Goal: Transaction & Acquisition: Purchase product/service

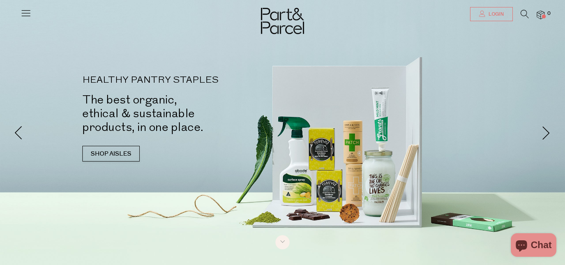
type input "[EMAIL_ADDRESS][DOMAIN_NAME]"
click at [497, 12] on span "Login" at bounding box center [495, 14] width 17 height 7
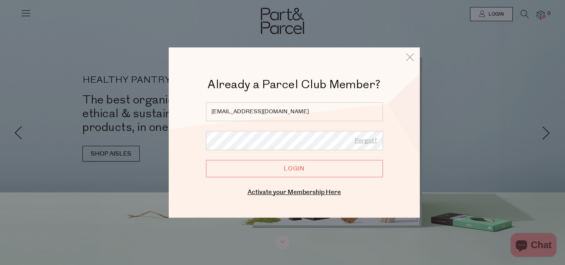
click at [321, 162] on input "Login" at bounding box center [294, 168] width 177 height 17
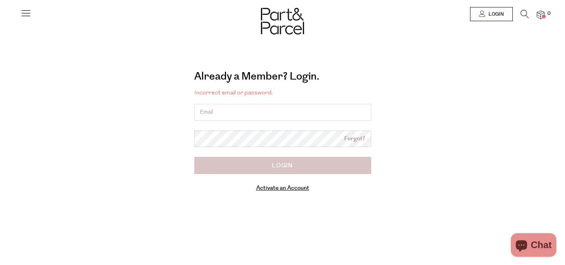
type input "[EMAIL_ADDRESS][DOMAIN_NAME]"
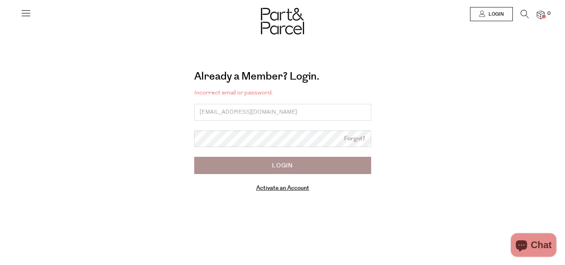
click at [292, 167] on input "Login" at bounding box center [282, 165] width 177 height 17
type input "[EMAIL_ADDRESS][DOMAIN_NAME]"
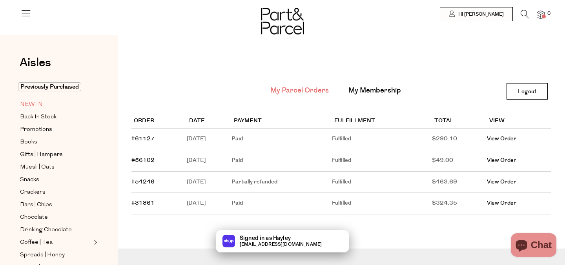
click at [35, 105] on span "NEW IN" at bounding box center [31, 104] width 23 height 9
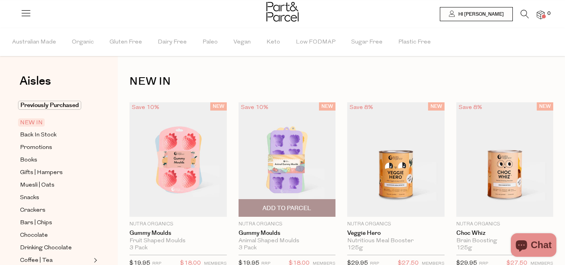
click at [283, 168] on img at bounding box center [287, 159] width 97 height 115
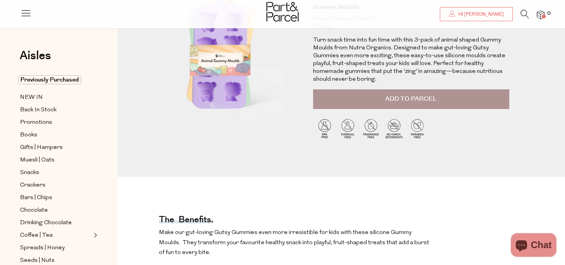
scroll to position [96, 0]
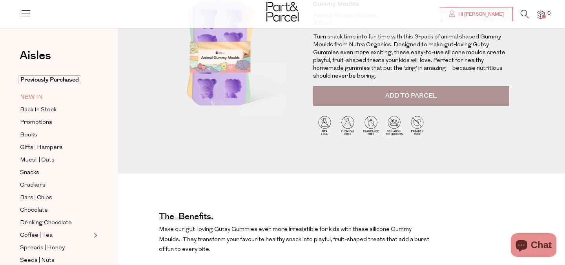
click at [35, 94] on span "NEW IN" at bounding box center [31, 97] width 23 height 9
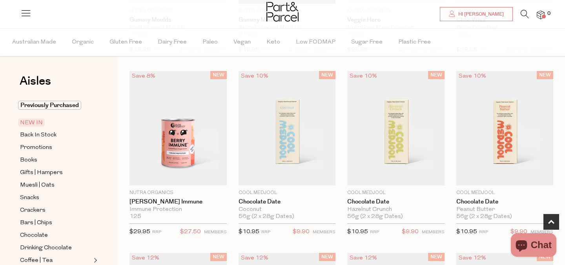
scroll to position [221, 0]
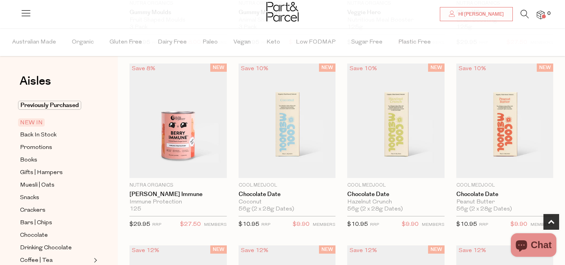
click at [253, 142] on img at bounding box center [287, 121] width 97 height 115
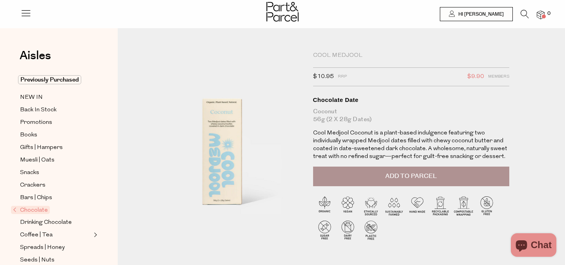
click at [375, 172] on button "Add to Parcel" at bounding box center [411, 177] width 196 height 20
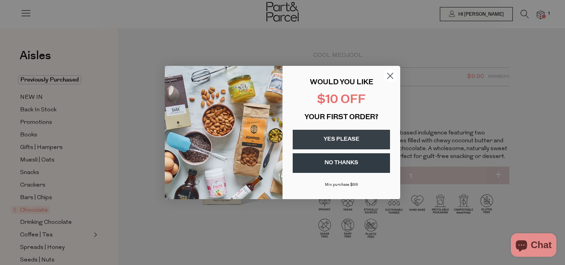
click at [388, 73] on icon "Close dialog" at bounding box center [390, 75] width 5 height 5
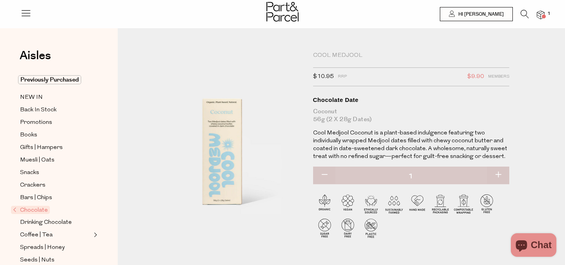
click at [323, 173] on button "button" at bounding box center [324, 175] width 22 height 17
type input "0"
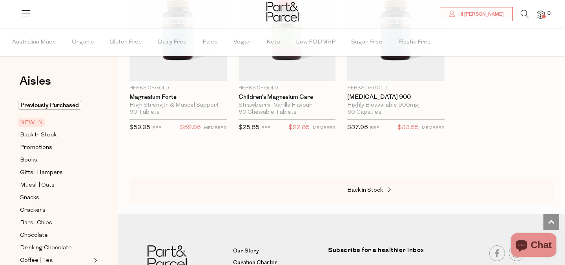
scroll to position [1594, 0]
click at [358, 189] on span "Back in Stock" at bounding box center [365, 189] width 36 height 6
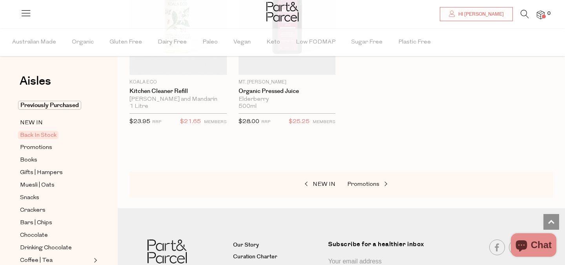
scroll to position [518, 0]
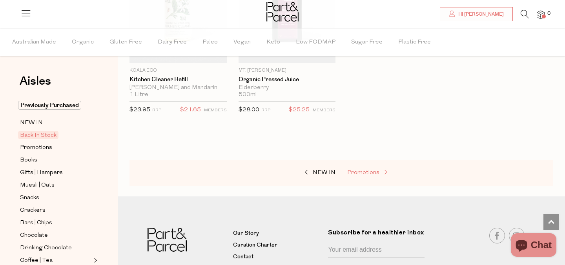
click at [365, 170] on span "Promotions" at bounding box center [363, 173] width 32 height 6
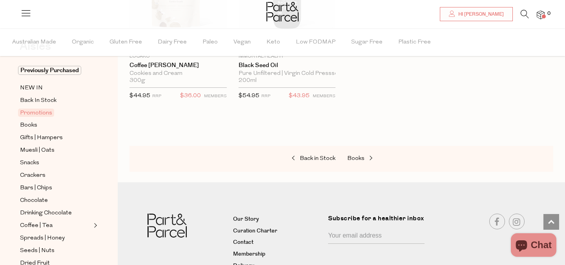
scroll to position [35, 0]
click at [33, 150] on span "Muesli | Oats" at bounding box center [37, 150] width 35 height 9
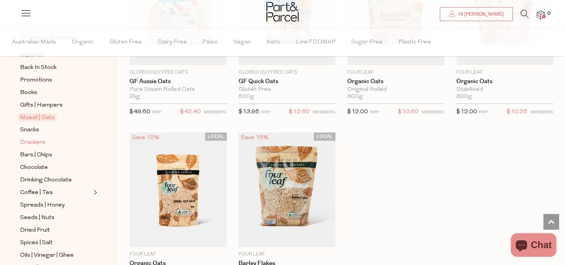
scroll to position [80, 0]
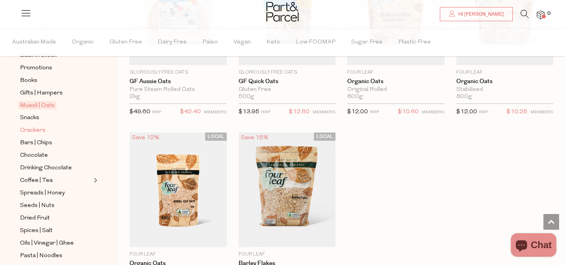
click at [33, 135] on span "Crackers" at bounding box center [33, 130] width 26 height 9
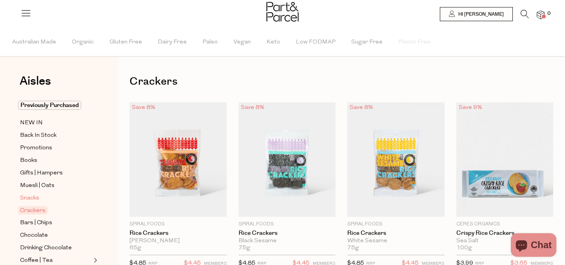
click at [29, 200] on span "Snacks" at bounding box center [29, 198] width 19 height 9
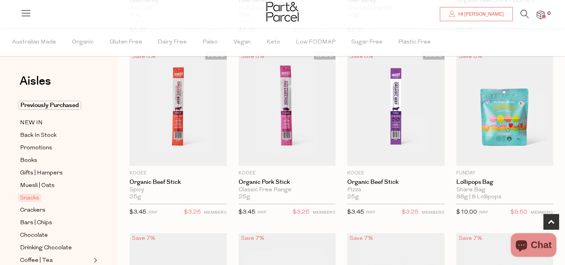
scroll to position [421, 0]
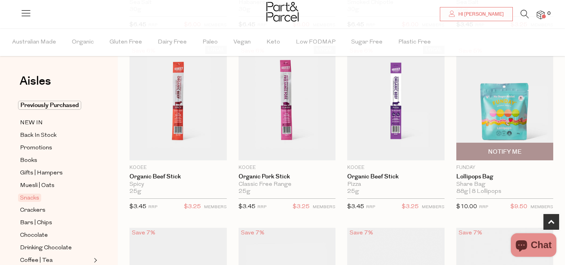
click at [515, 109] on img at bounding box center [504, 103] width 97 height 115
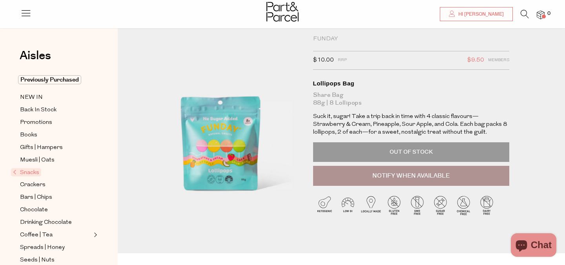
scroll to position [20, 0]
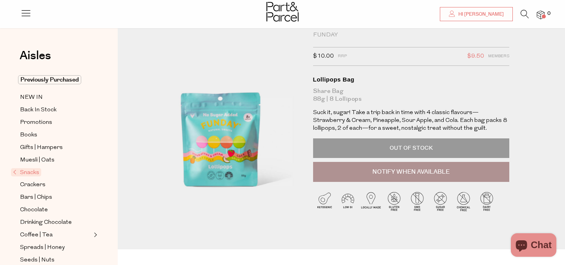
click at [15, 174] on span "Snacks" at bounding box center [26, 172] width 30 height 8
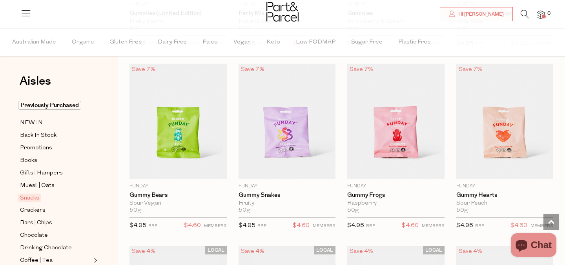
scroll to position [767, 0]
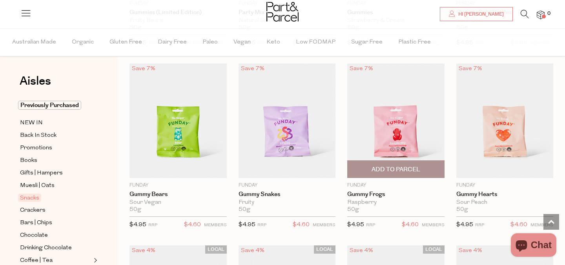
click at [385, 142] on img at bounding box center [395, 121] width 97 height 115
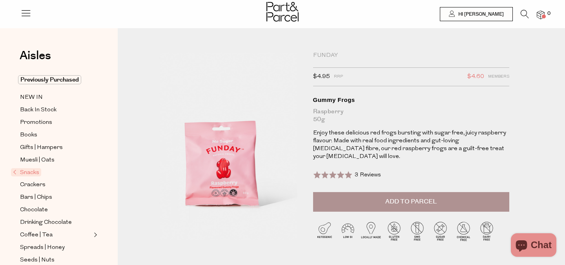
click at [403, 203] on button "Add to Parcel" at bounding box center [411, 202] width 196 height 20
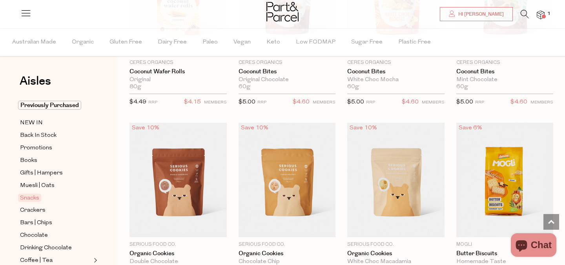
scroll to position [1439, 0]
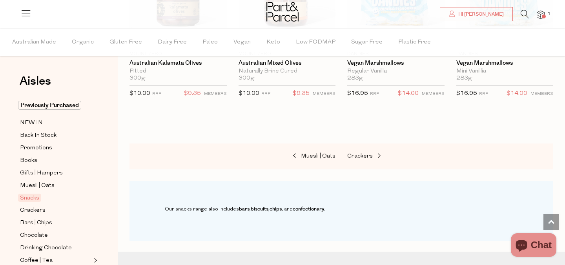
scroll to position [3084, 0]
click at [366, 153] on span "Crackers" at bounding box center [360, 156] width 26 height 6
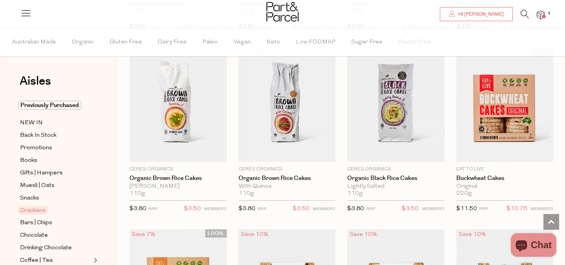
scroll to position [603, 0]
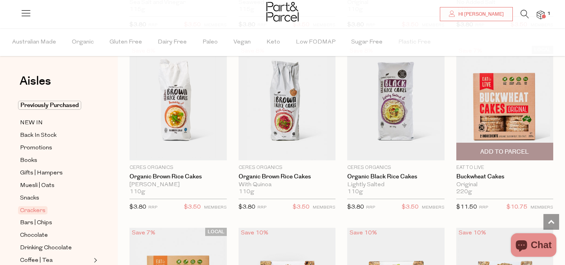
click at [502, 152] on span "Add To Parcel" at bounding box center [504, 152] width 49 height 8
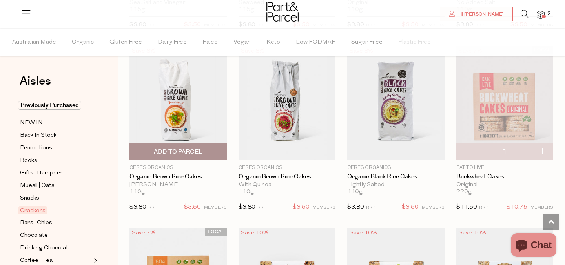
click at [184, 145] on span "Add To Parcel" at bounding box center [178, 151] width 93 height 17
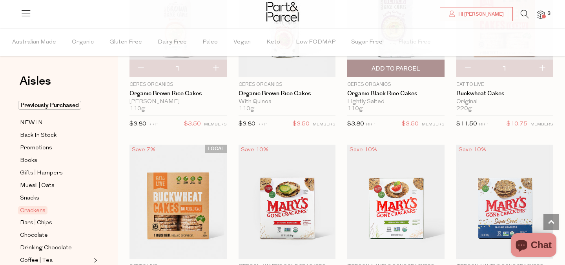
scroll to position [686, 0]
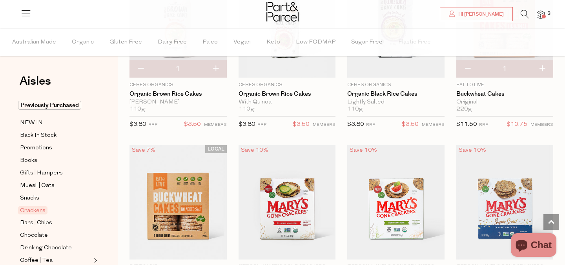
click at [469, 66] on button "button" at bounding box center [467, 68] width 22 height 17
type input "0"
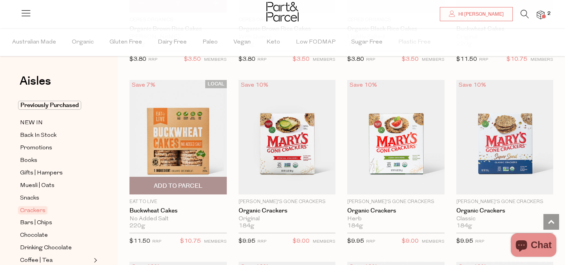
scroll to position [751, 0]
click at [197, 182] on span "Add To Parcel" at bounding box center [178, 186] width 49 height 8
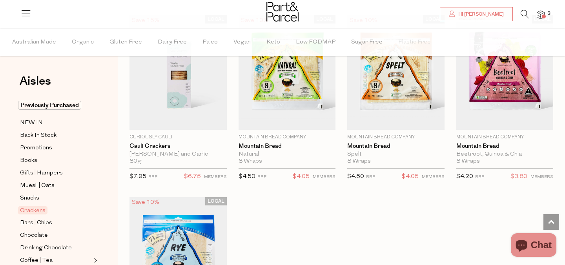
scroll to position [1546, 0]
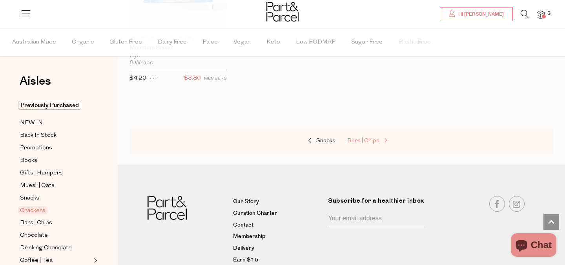
click at [363, 138] on span "Bars | Chips" at bounding box center [363, 141] width 32 height 6
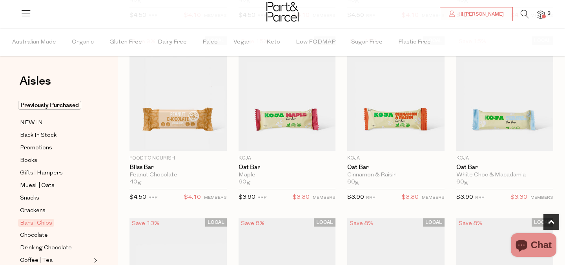
scroll to position [251, 0]
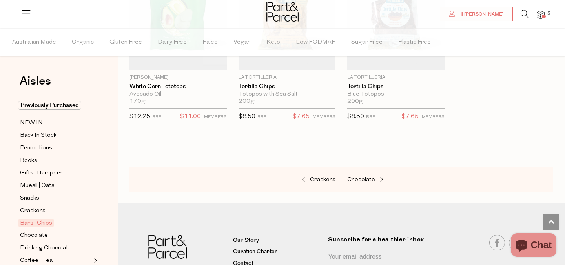
scroll to position [3271, 0]
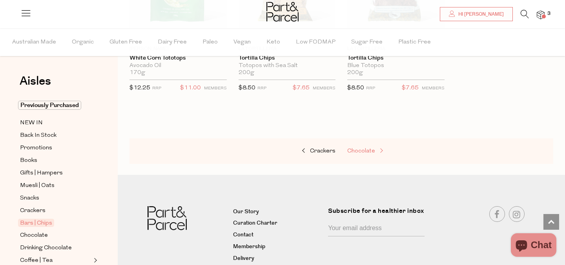
click at [370, 146] on link "Chocolate" at bounding box center [386, 151] width 78 height 10
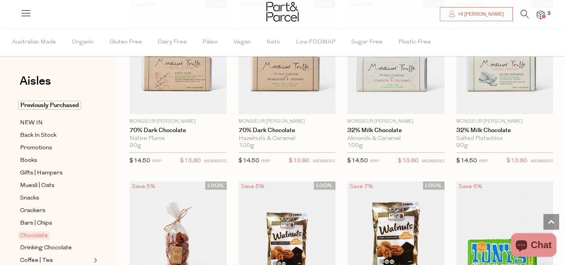
scroll to position [1562, 0]
